Goal: Task Accomplishment & Management: Use online tool/utility

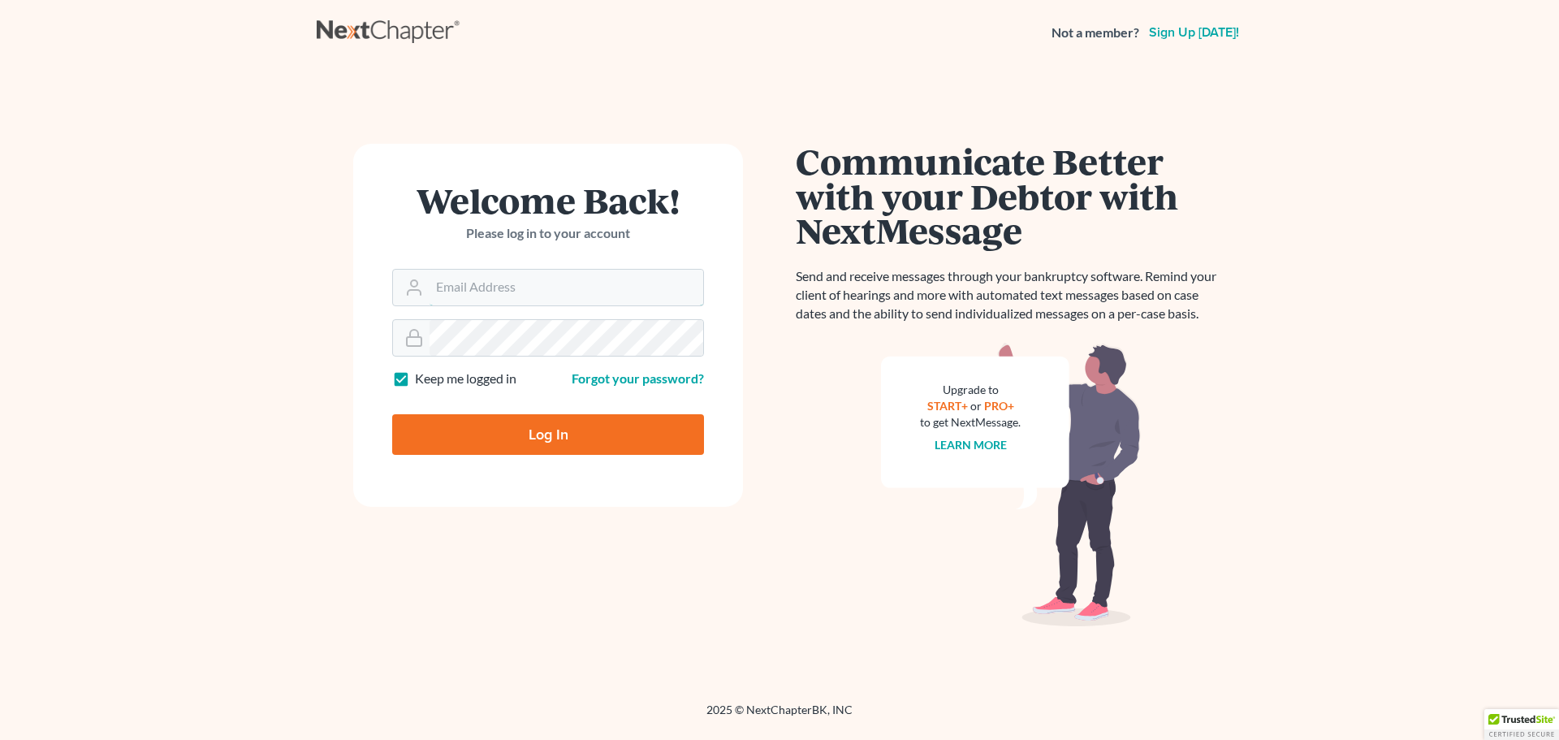
type input "[EMAIL_ADDRESS][DOMAIN_NAME]"
click at [550, 436] on input "Log In" at bounding box center [548, 434] width 312 height 41
type input "Thinking..."
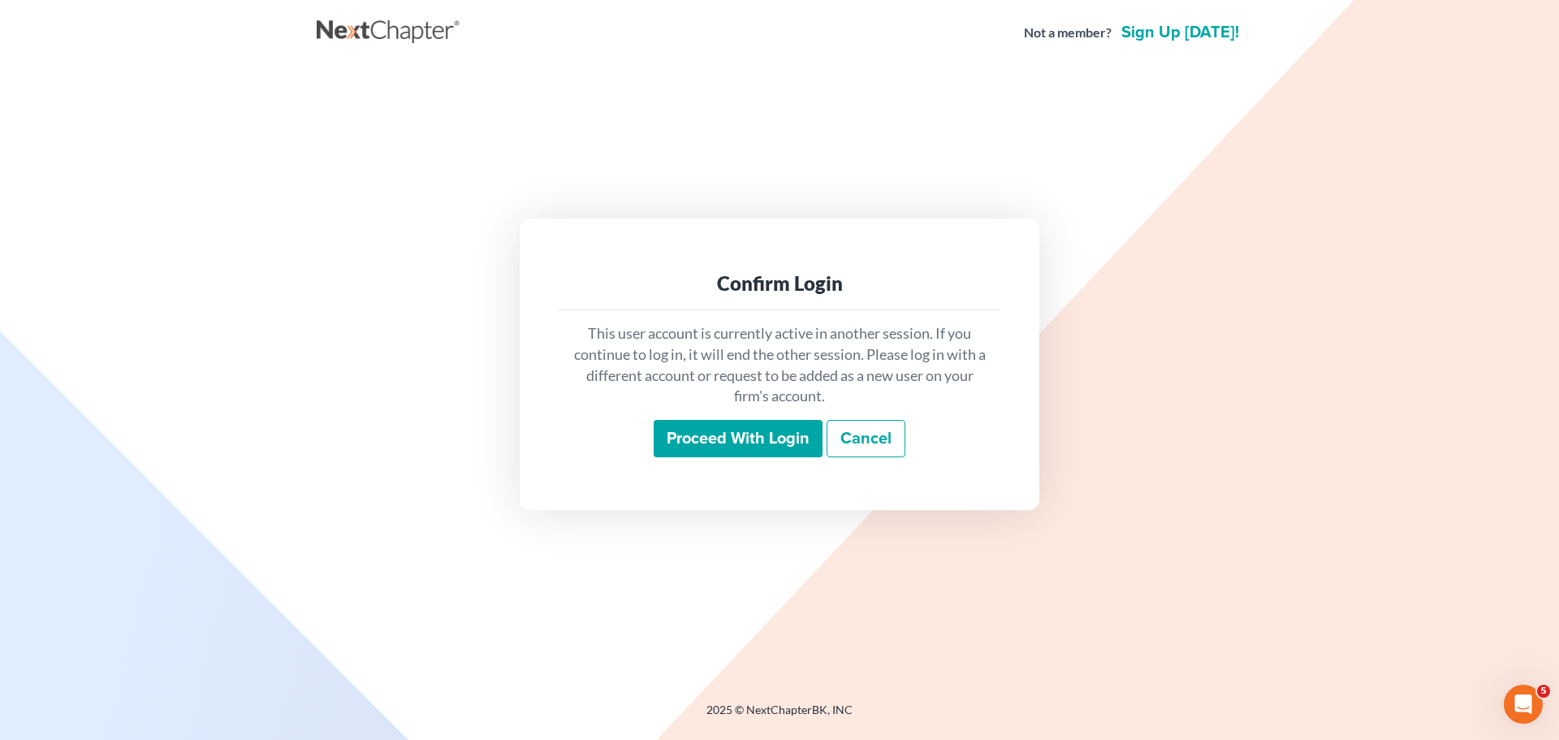
click at [718, 429] on input "Proceed with login" at bounding box center [738, 438] width 169 height 37
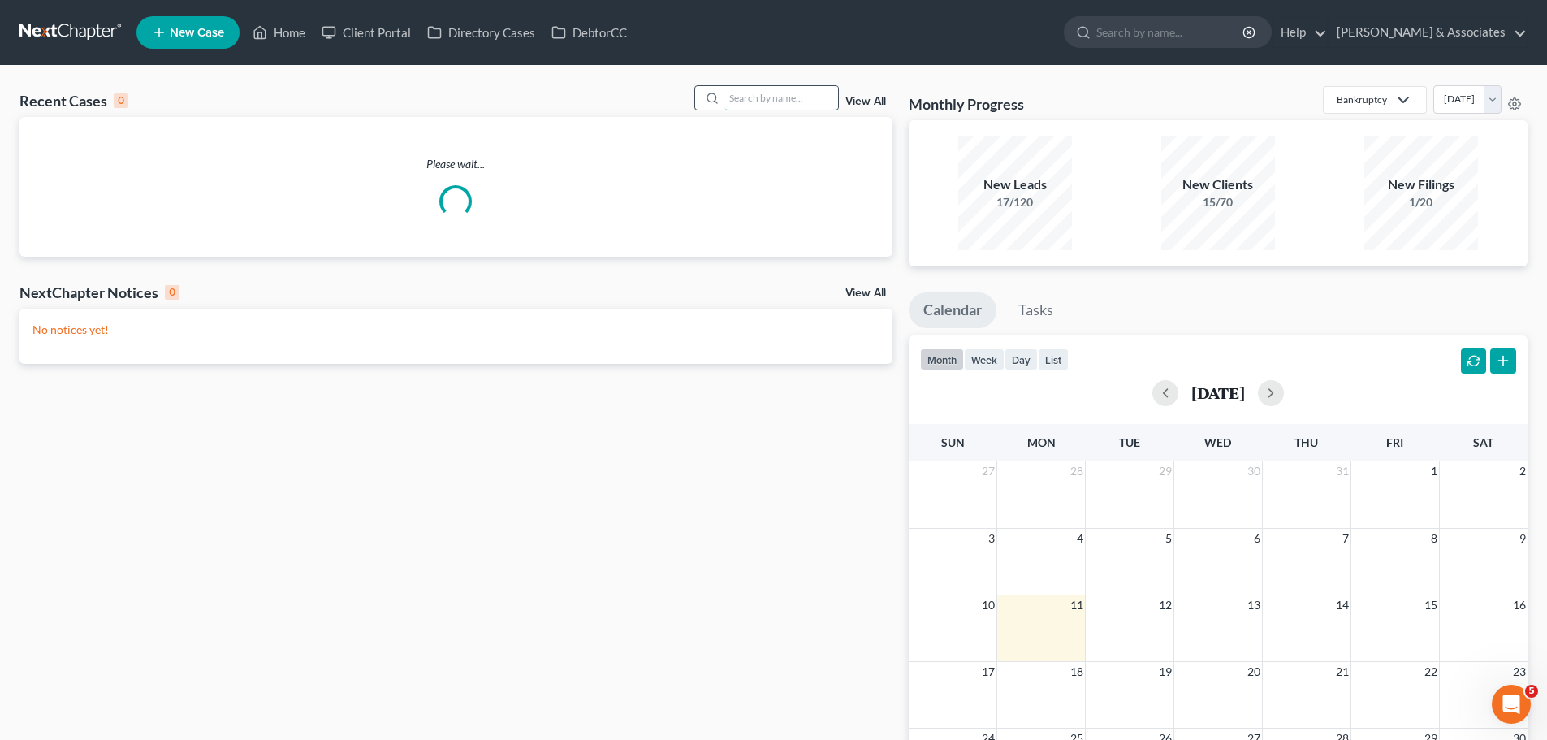
click at [740, 99] on input "search" at bounding box center [781, 98] width 114 height 24
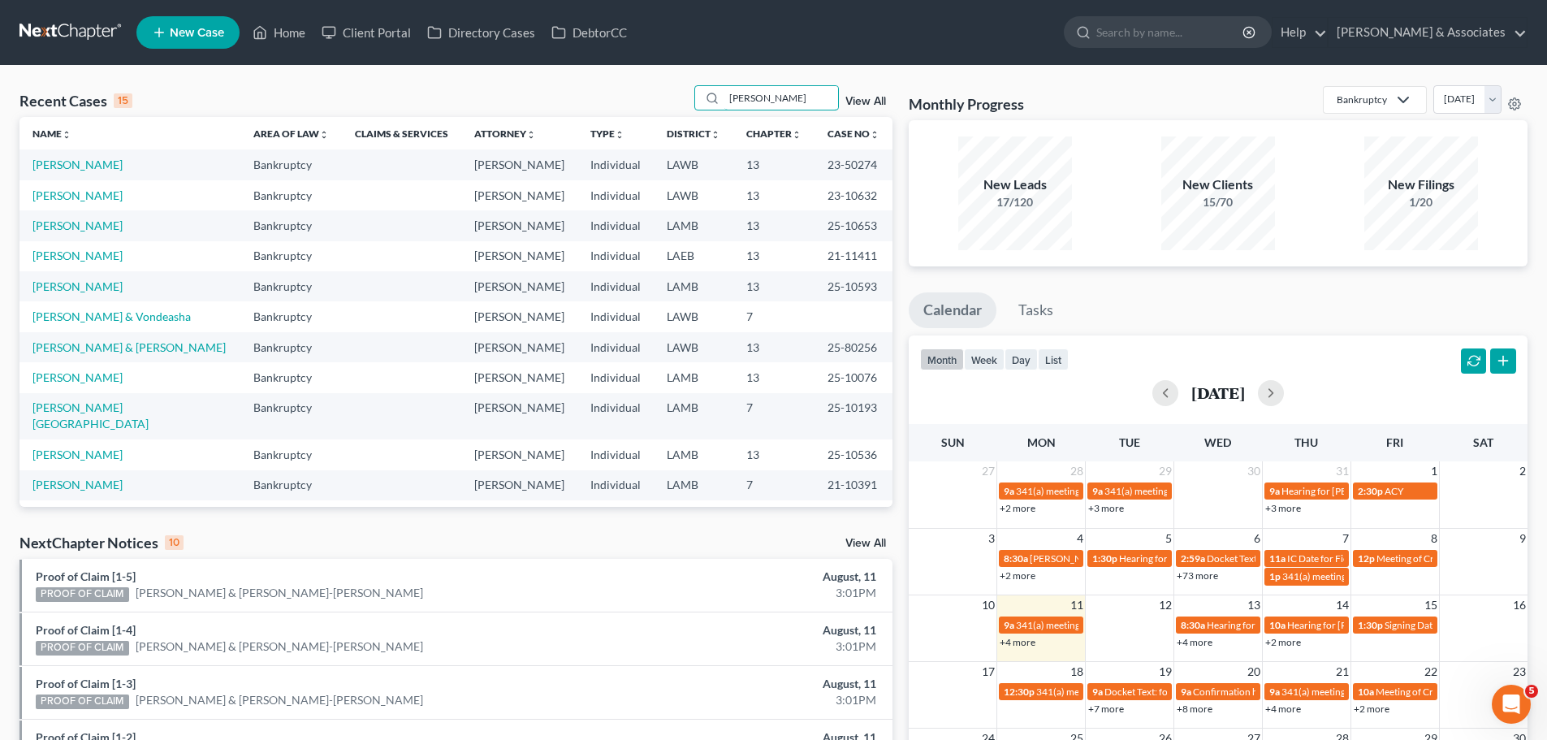
type input "[PERSON_NAME]"
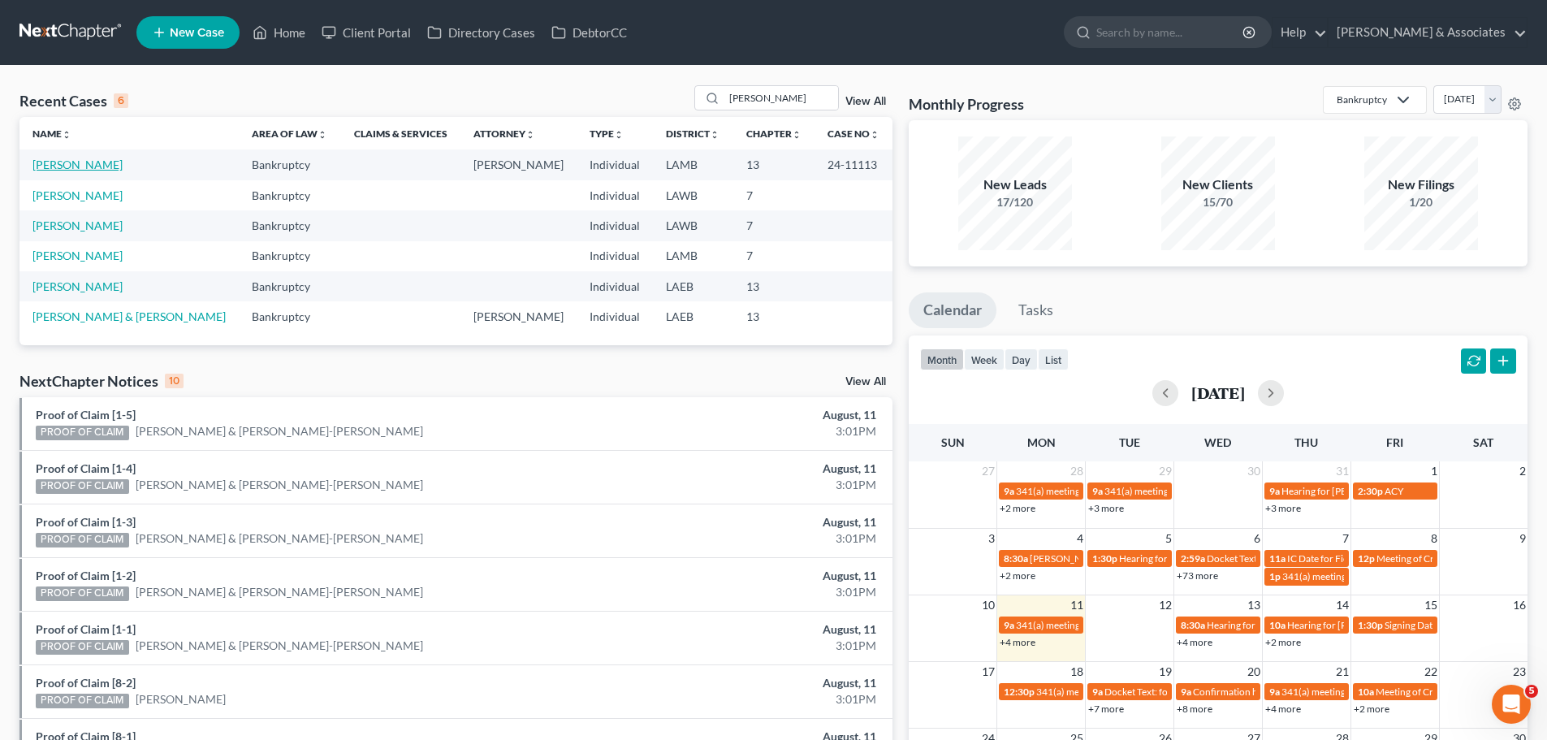
click at [96, 161] on link "[PERSON_NAME]" at bounding box center [77, 164] width 90 height 14
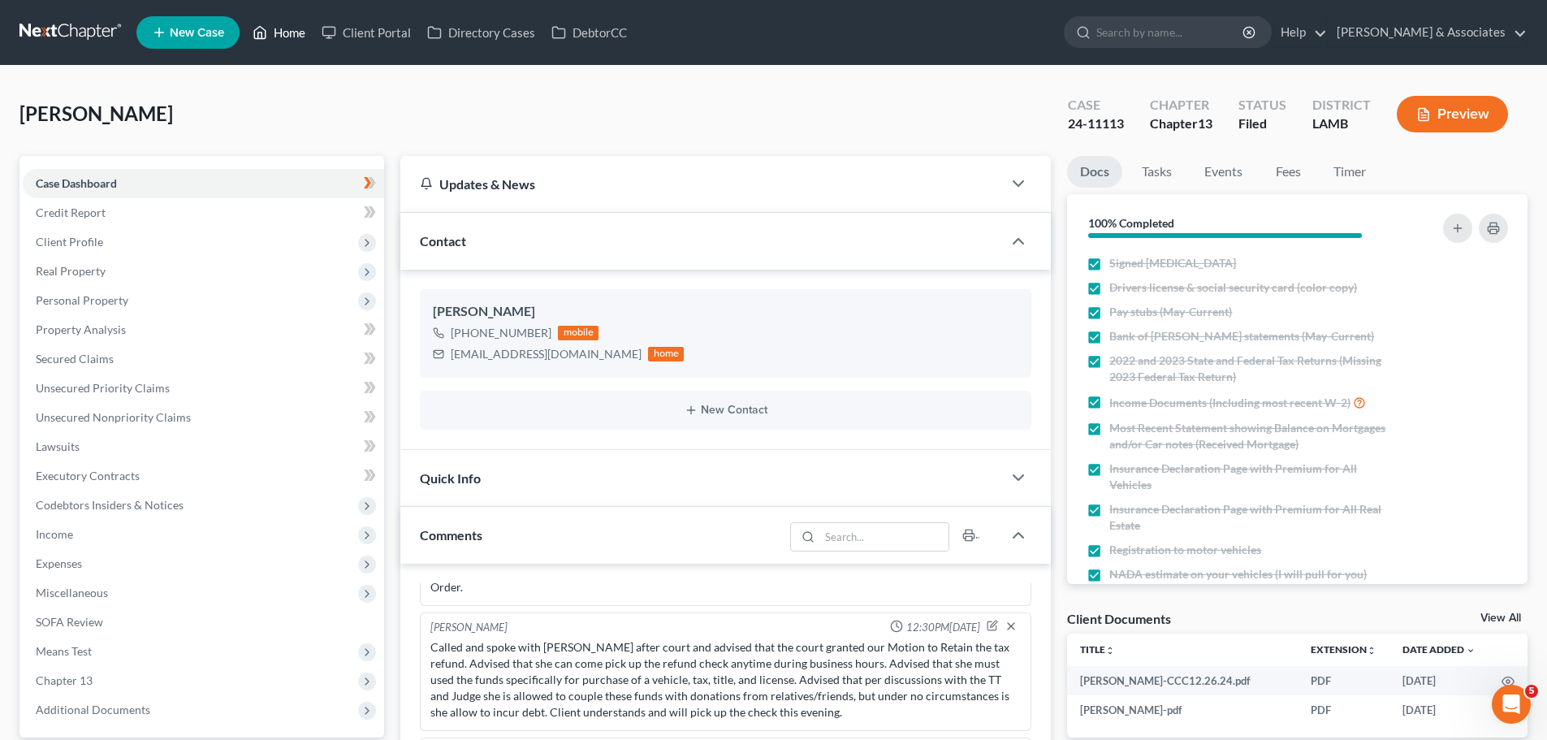
click at [284, 24] on link "Home" at bounding box center [278, 32] width 69 height 29
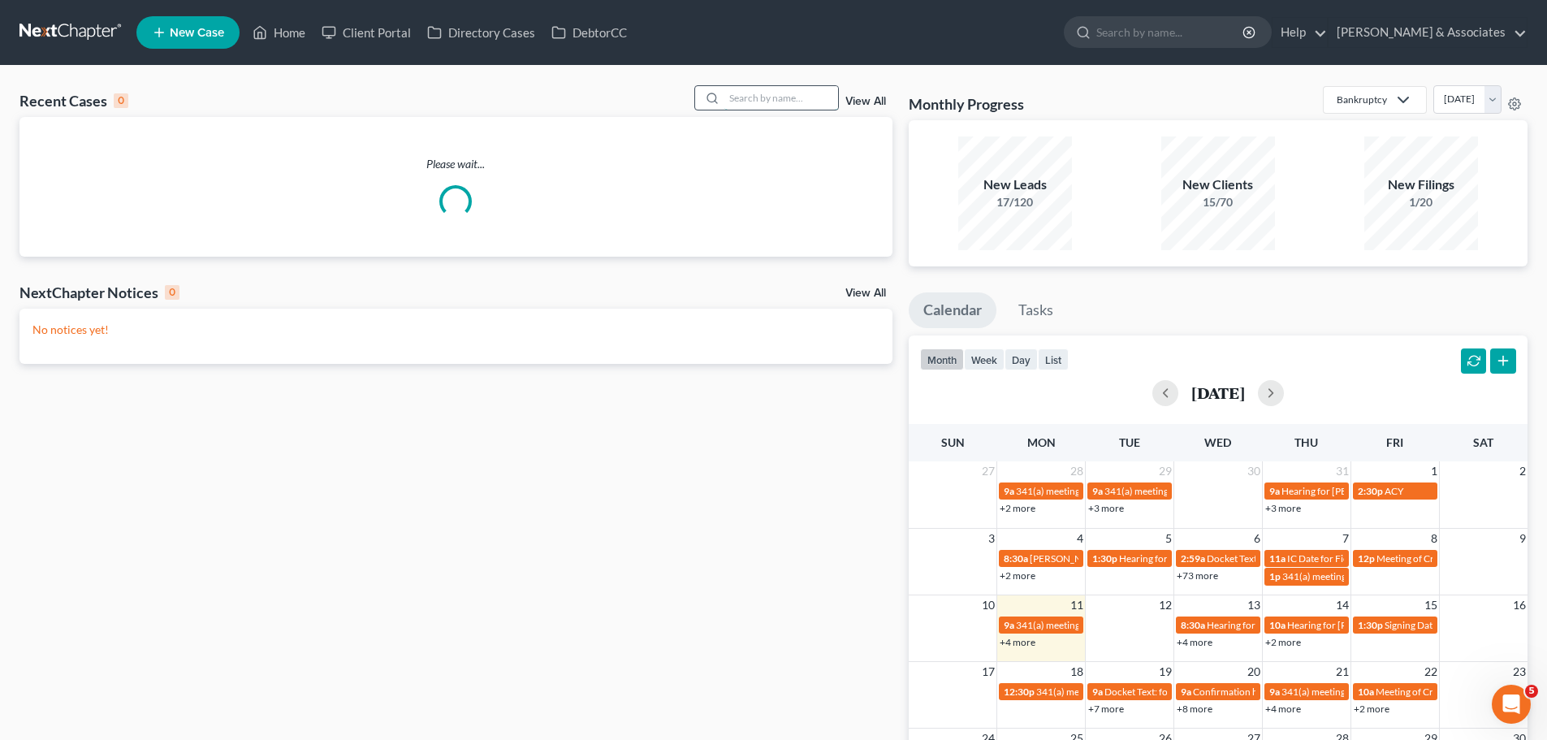
click at [750, 101] on input "search" at bounding box center [781, 98] width 114 height 24
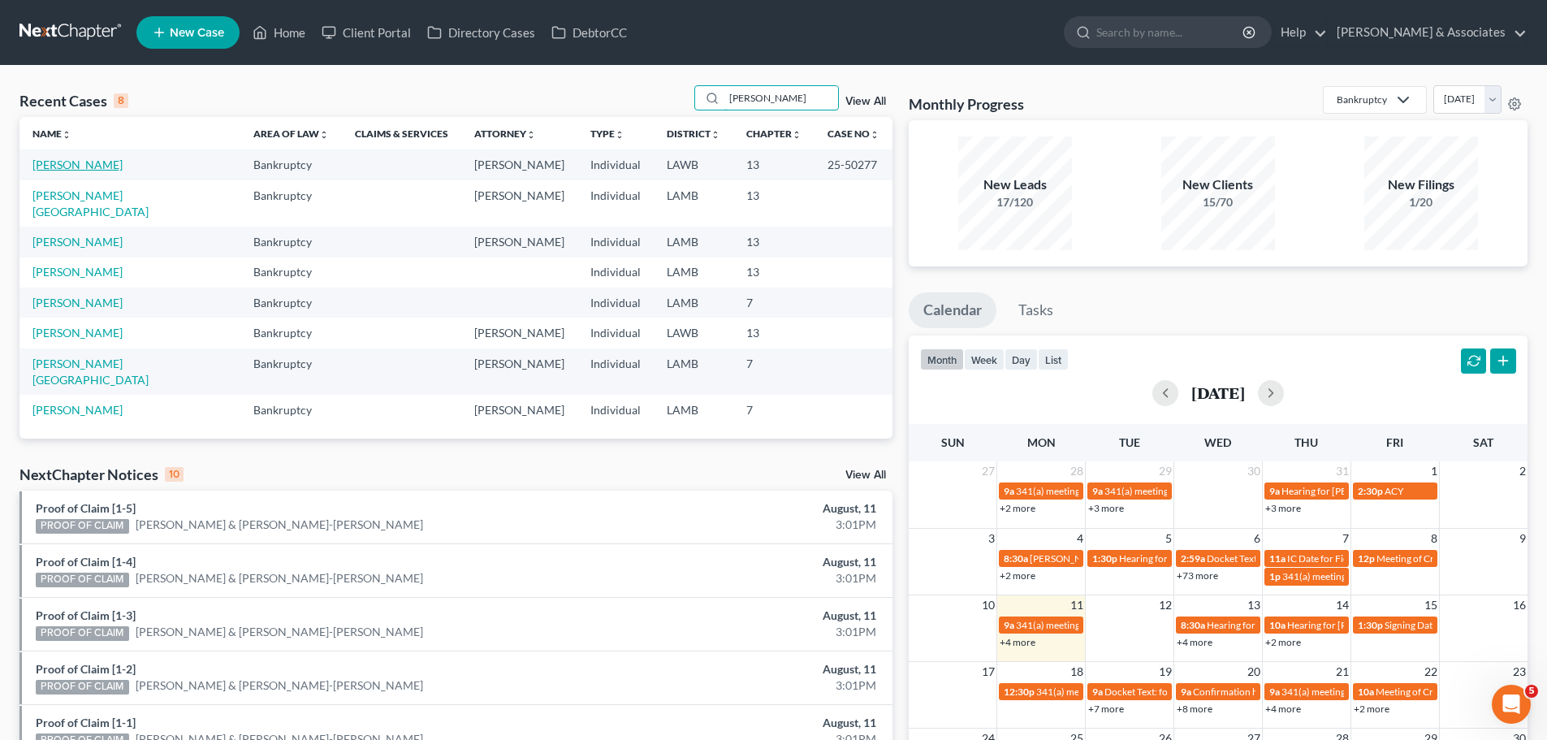
type input "[PERSON_NAME]"
click at [91, 159] on link "[PERSON_NAME]" at bounding box center [77, 164] width 90 height 14
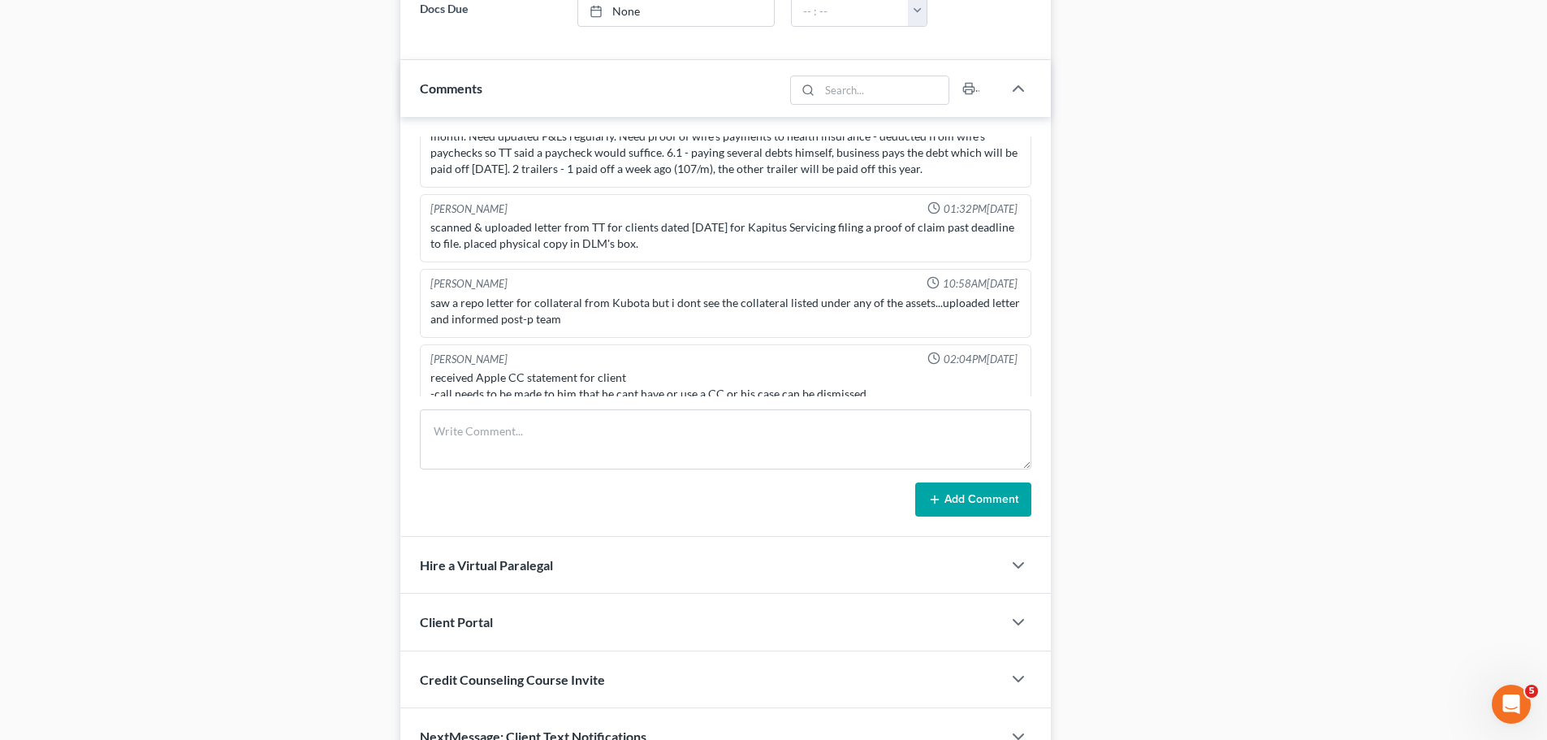
scroll to position [893, 0]
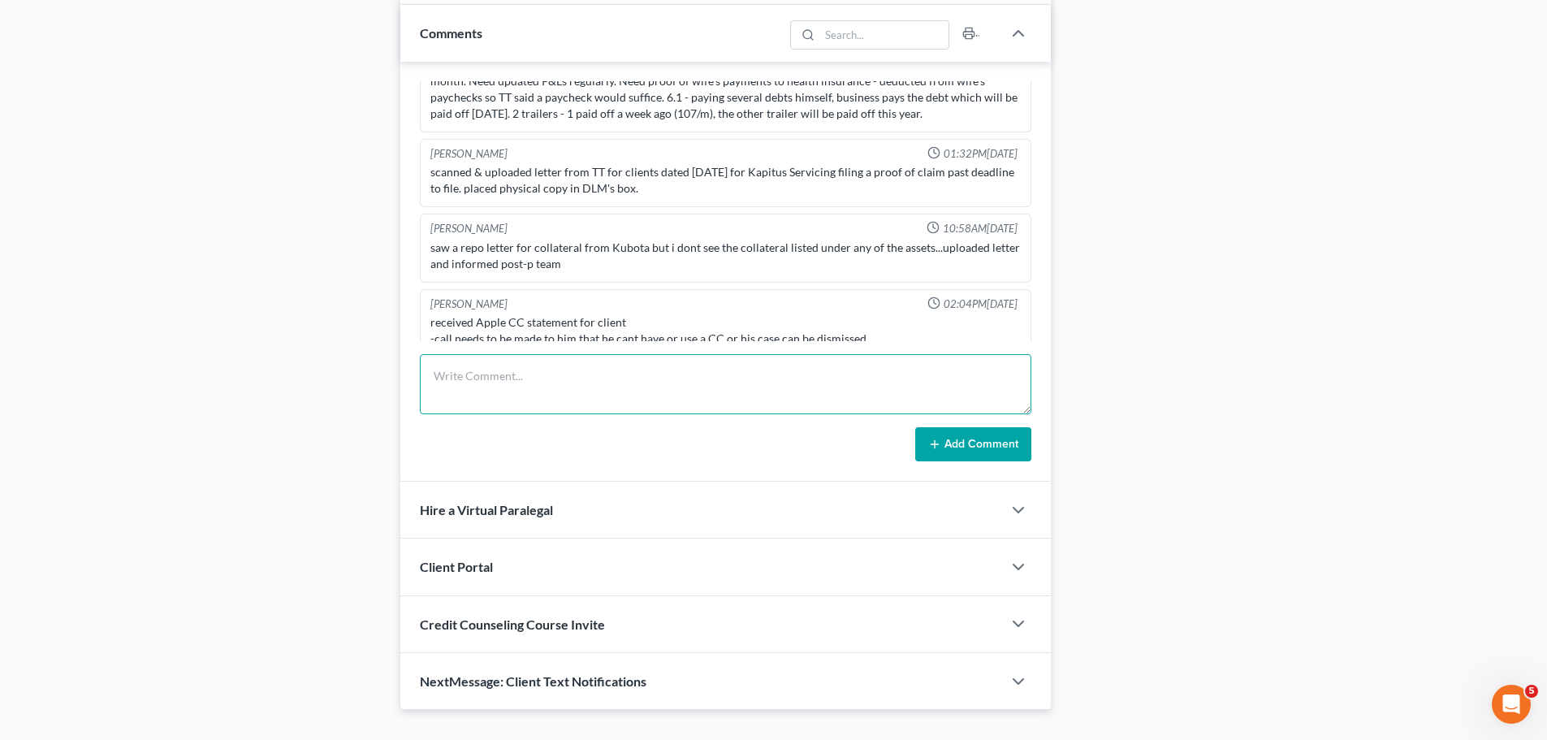
click at [584, 377] on textarea at bounding box center [725, 384] width 611 height 60
click at [477, 376] on textarea at bounding box center [725, 384] width 611 height 60
paste textarea "[PERSON_NAME] said that the CC is his son's. His son is a JR."
type textarea "[PERSON_NAME] said that the CC is his son's. His son is a JR."
click at [956, 440] on button "Add Comment" at bounding box center [973, 444] width 116 height 34
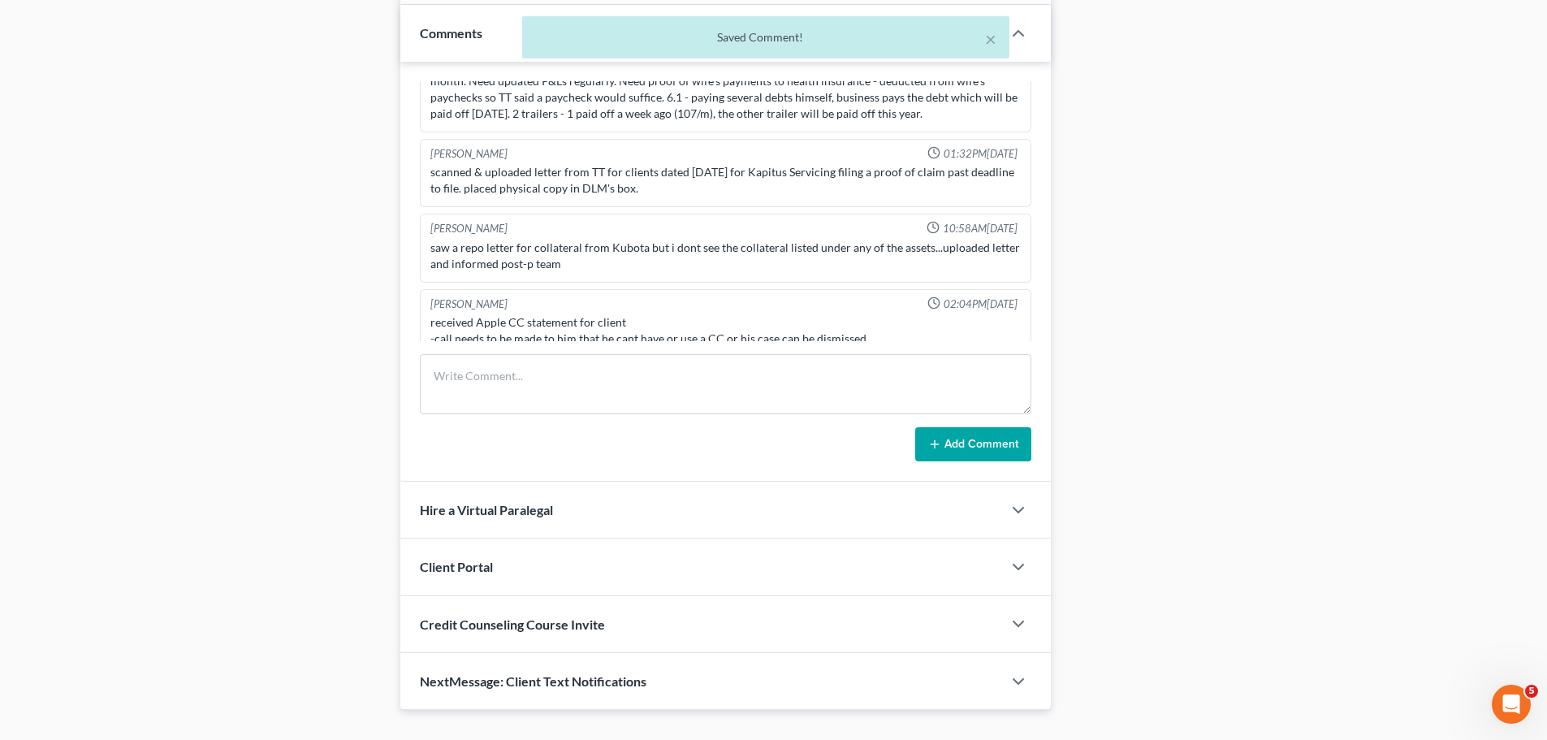
scroll to position [3867, 0]
